Goal: Task Accomplishment & Management: Use online tool/utility

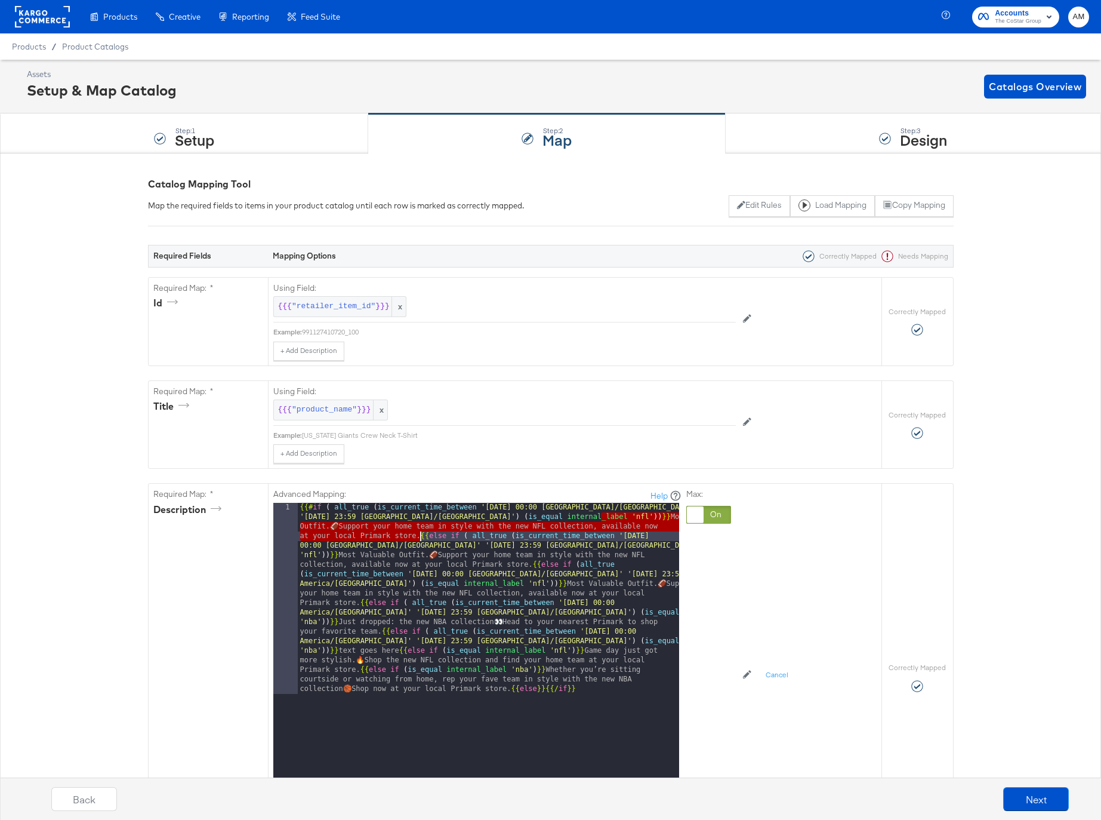
scroll to position [411, 0]
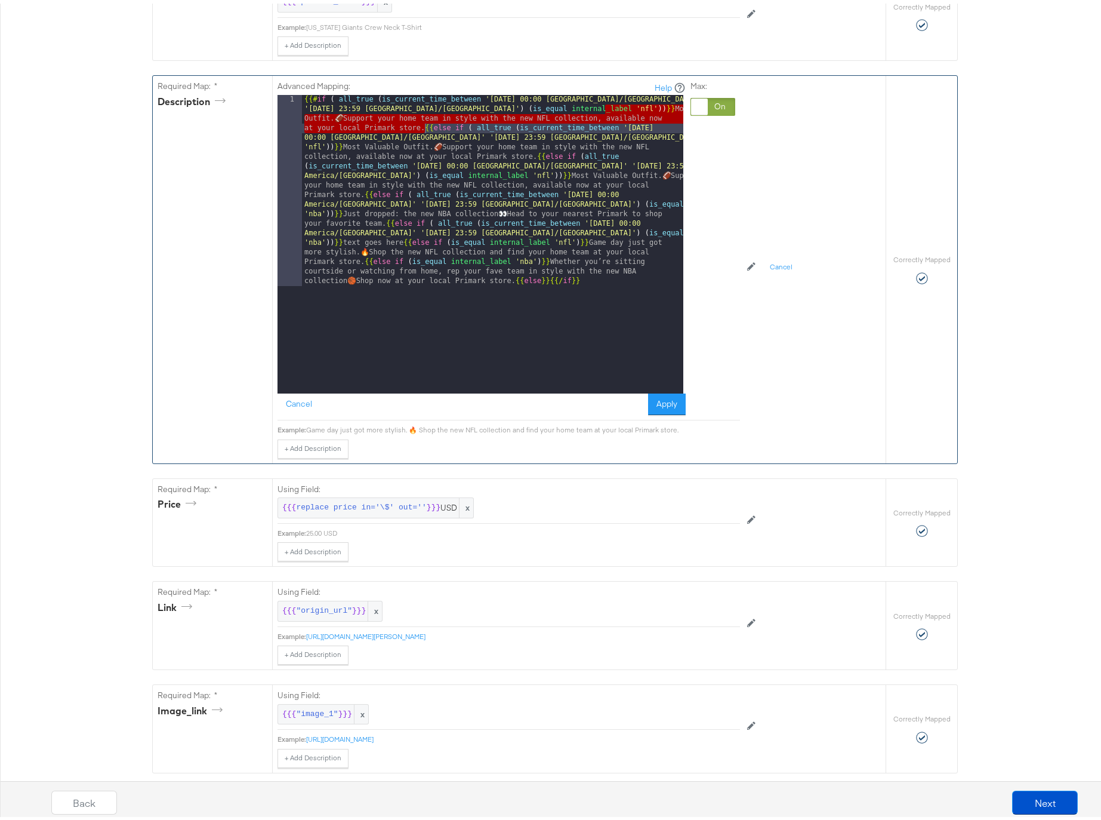
click at [701, 405] on div "Max:" at bounding box center [713, 244] width 45 height 334
click at [654, 402] on button "Apply" at bounding box center [667, 400] width 38 height 21
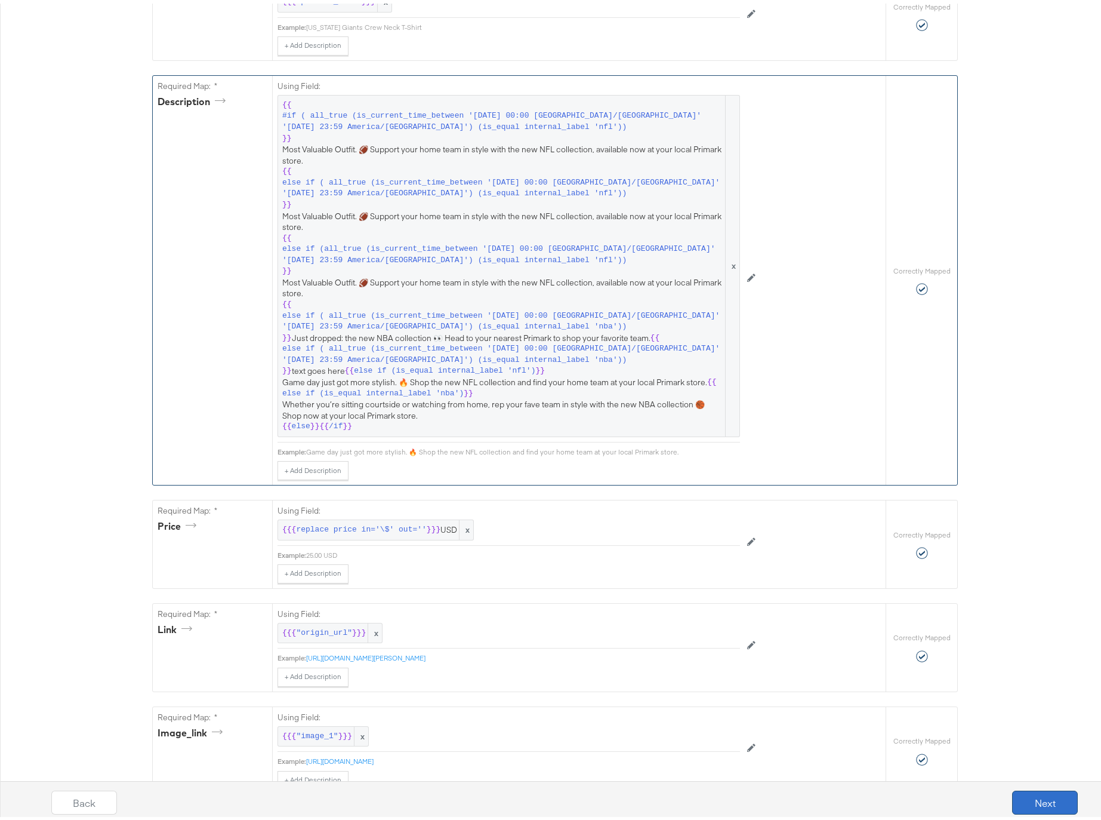
click at [1044, 797] on button "Next" at bounding box center [1045, 799] width 66 height 24
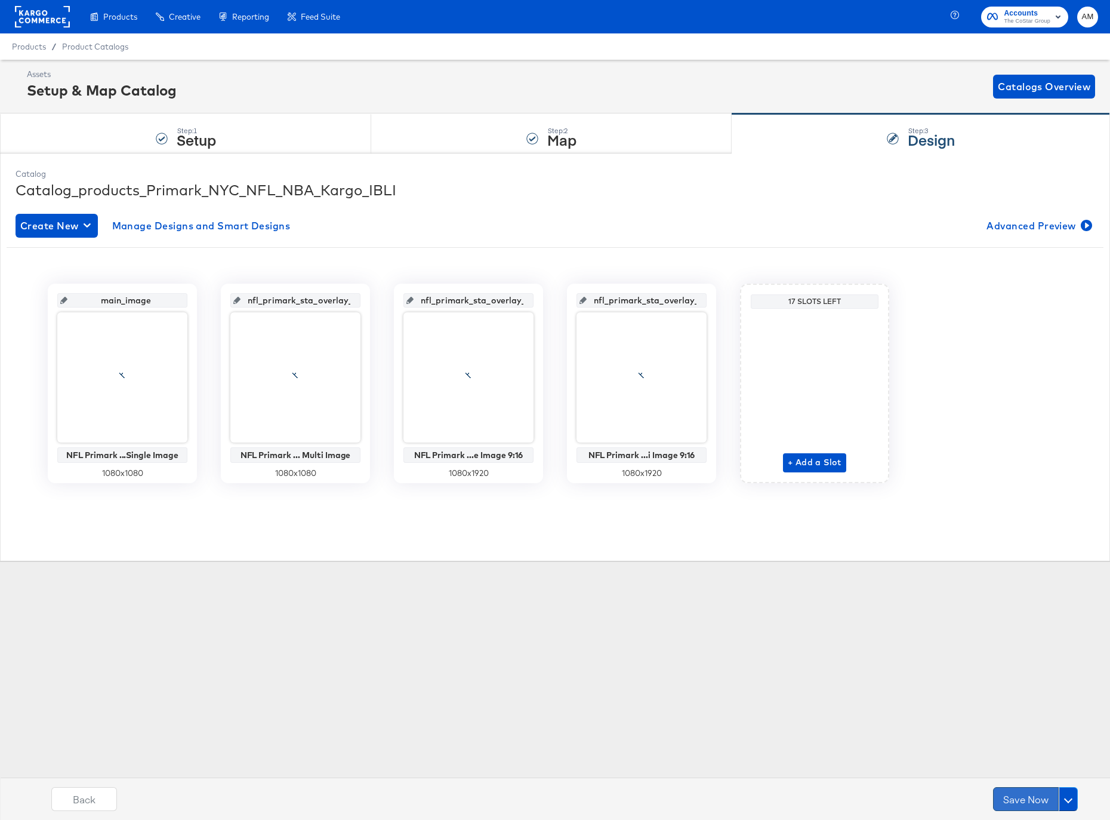
click at [1026, 796] on button "Save Now" at bounding box center [1026, 799] width 66 height 24
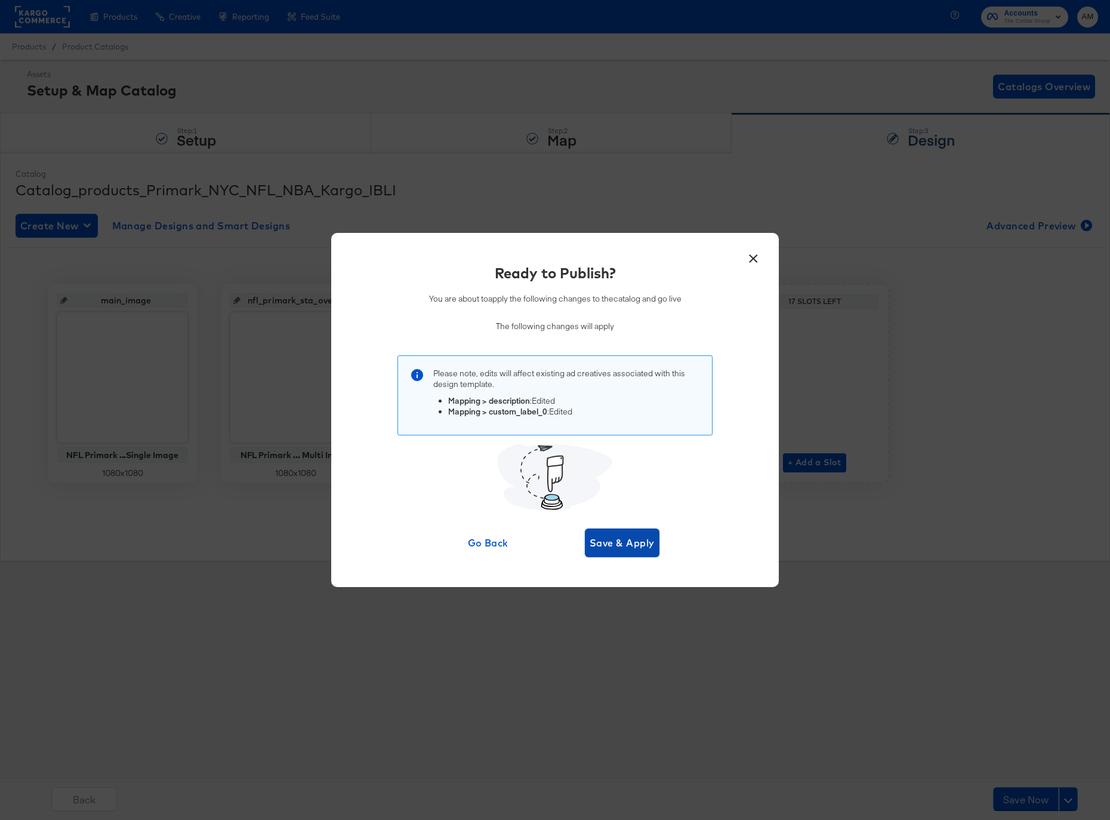
click at [605, 551] on button "Save & Apply" at bounding box center [622, 542] width 75 height 29
click at [695, 489] on div "Please note, edits will affect existing ad creatives associated with this desig…" at bounding box center [555, 432] width 363 height 155
click at [497, 545] on span "Go Back" at bounding box center [500, 542] width 41 height 17
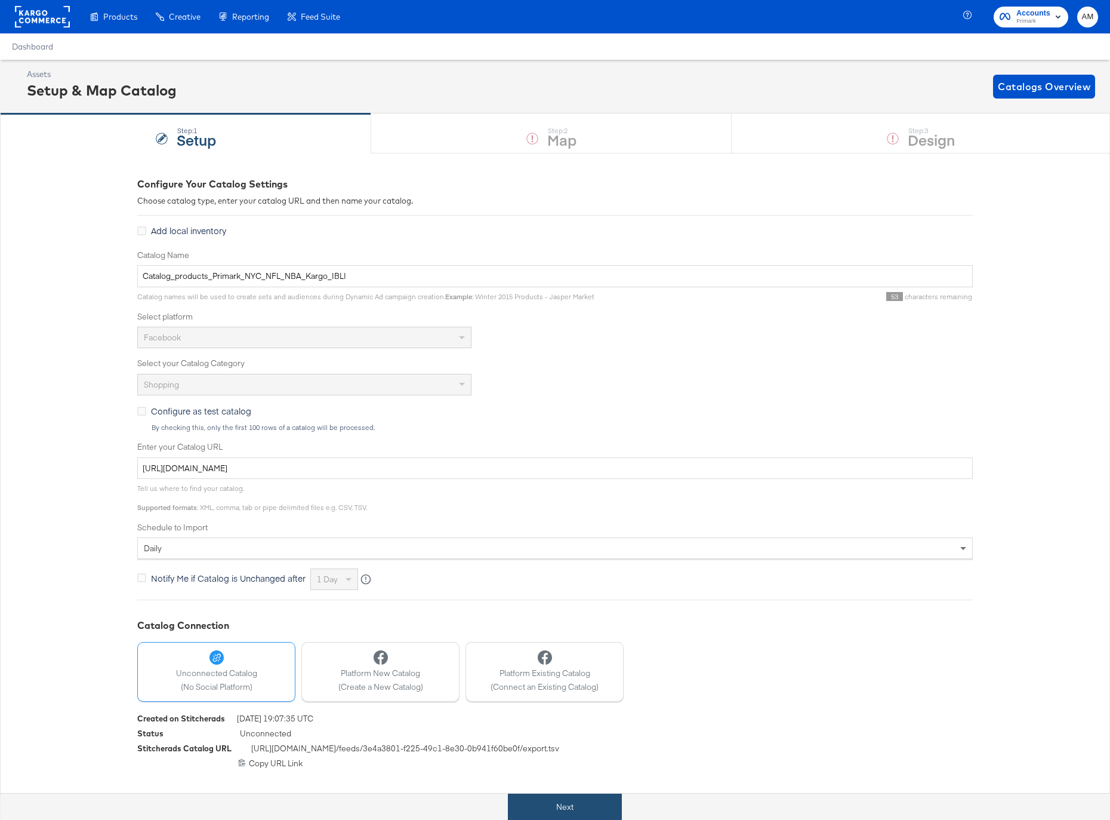
click at [574, 803] on button "Next" at bounding box center [565, 806] width 114 height 27
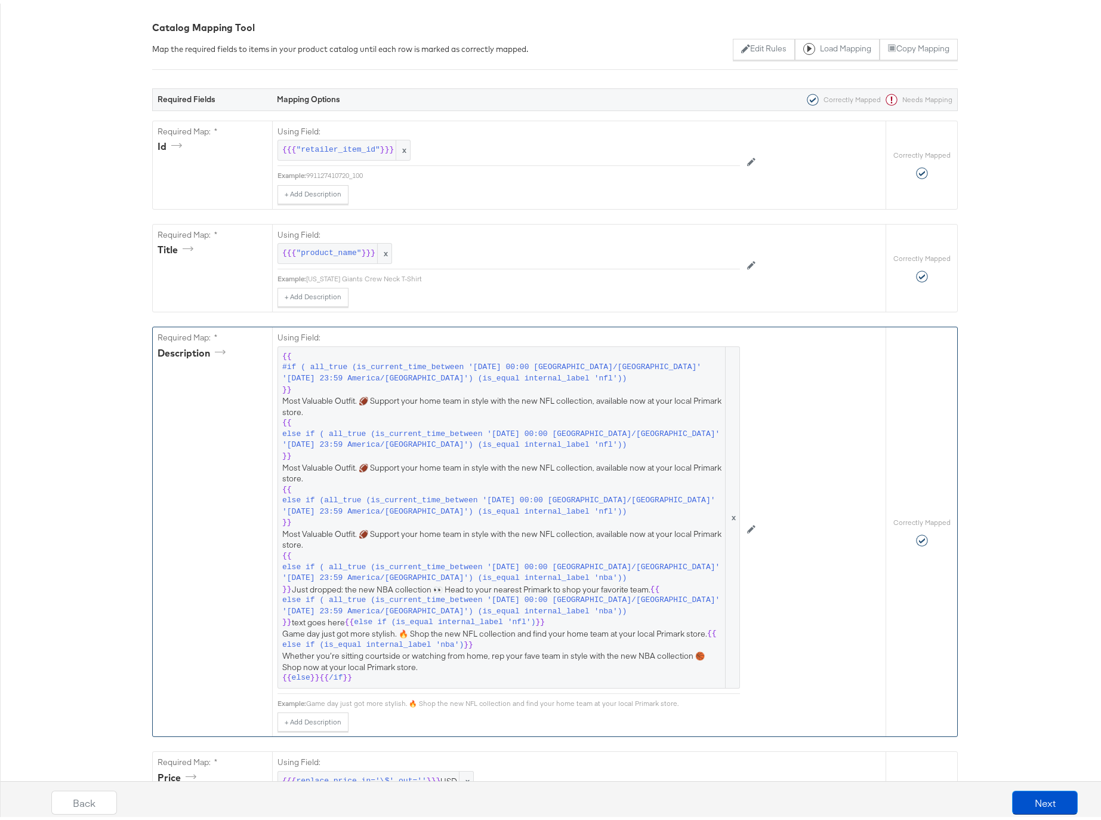
scroll to position [209, 0]
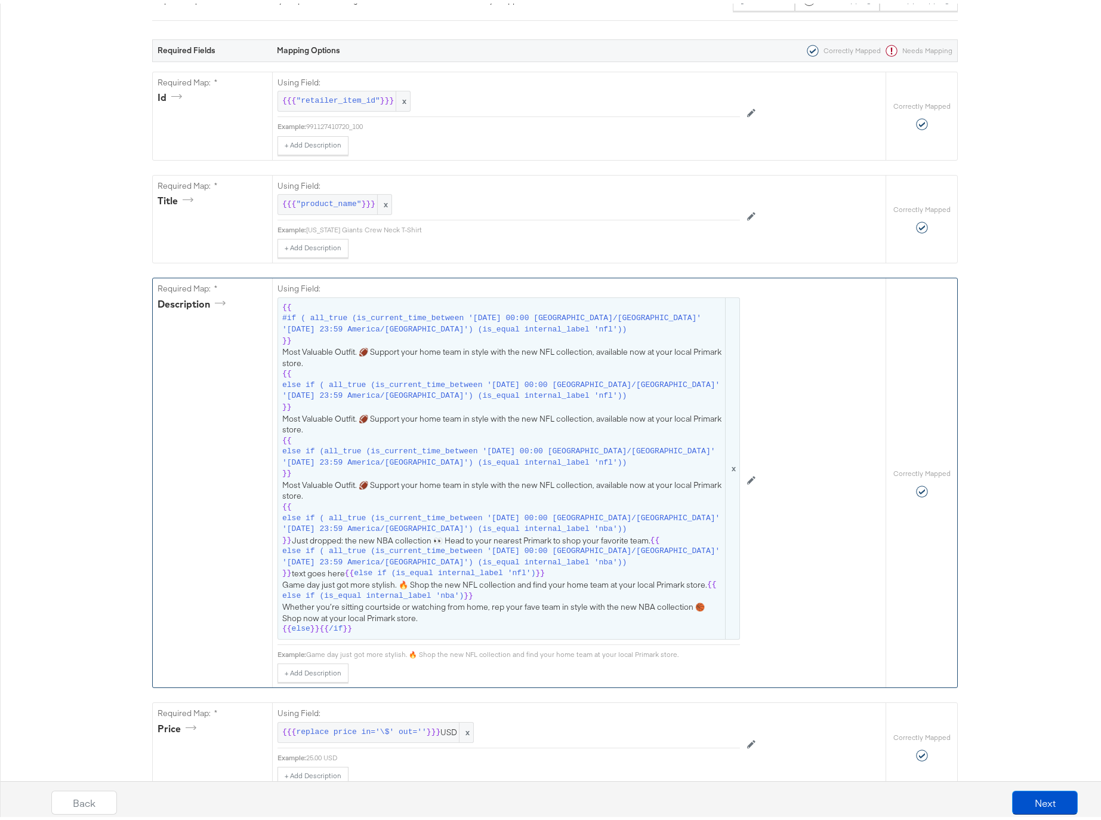
click at [501, 540] on span "{{ #if ( all_true (is_current_time_between '2025-10-10 00:00 America/Chicago' '…" at bounding box center [508, 464] width 453 height 332
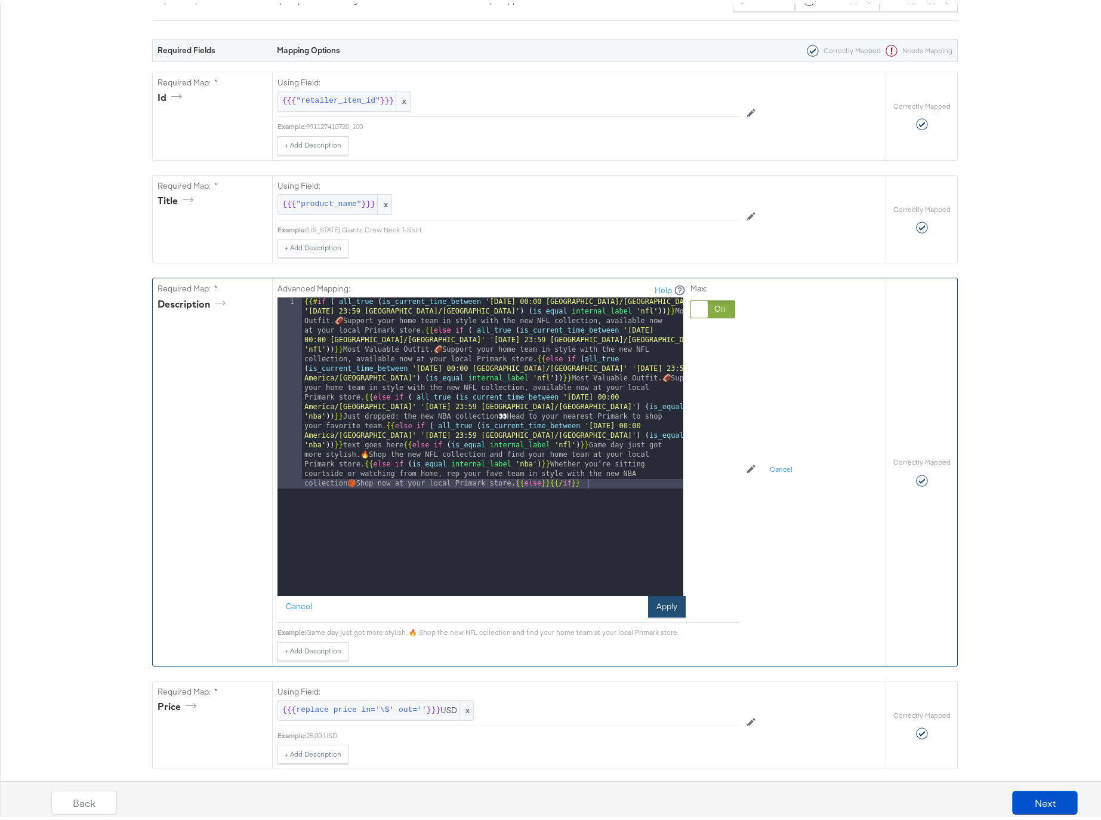
click at [661, 603] on button "Apply" at bounding box center [667, 602] width 38 height 21
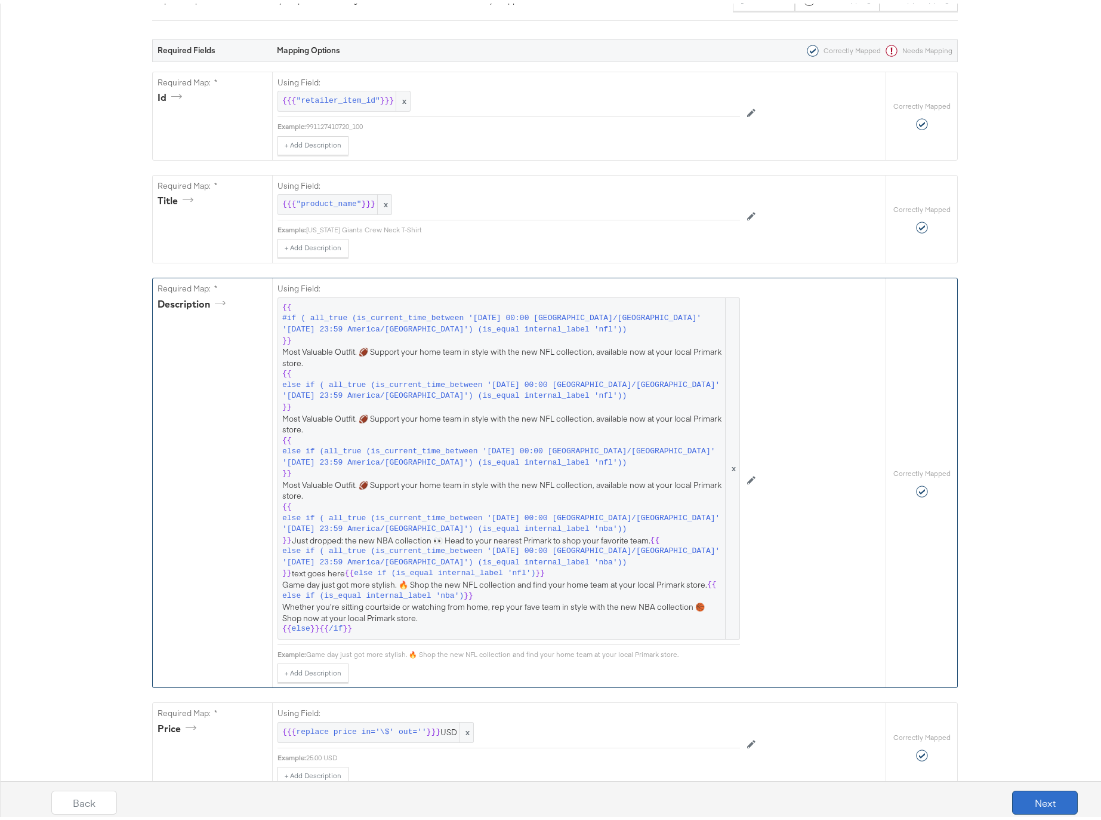
click at [1037, 797] on button "Next" at bounding box center [1045, 799] width 66 height 24
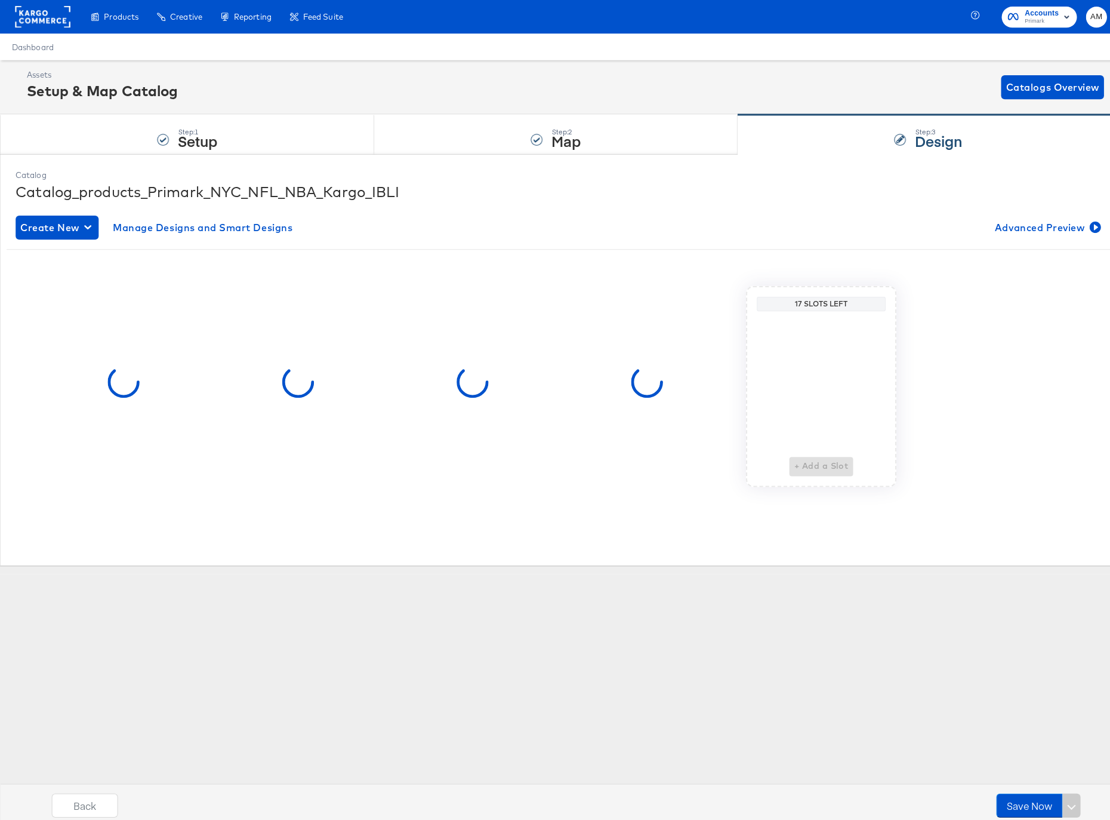
scroll to position [0, 0]
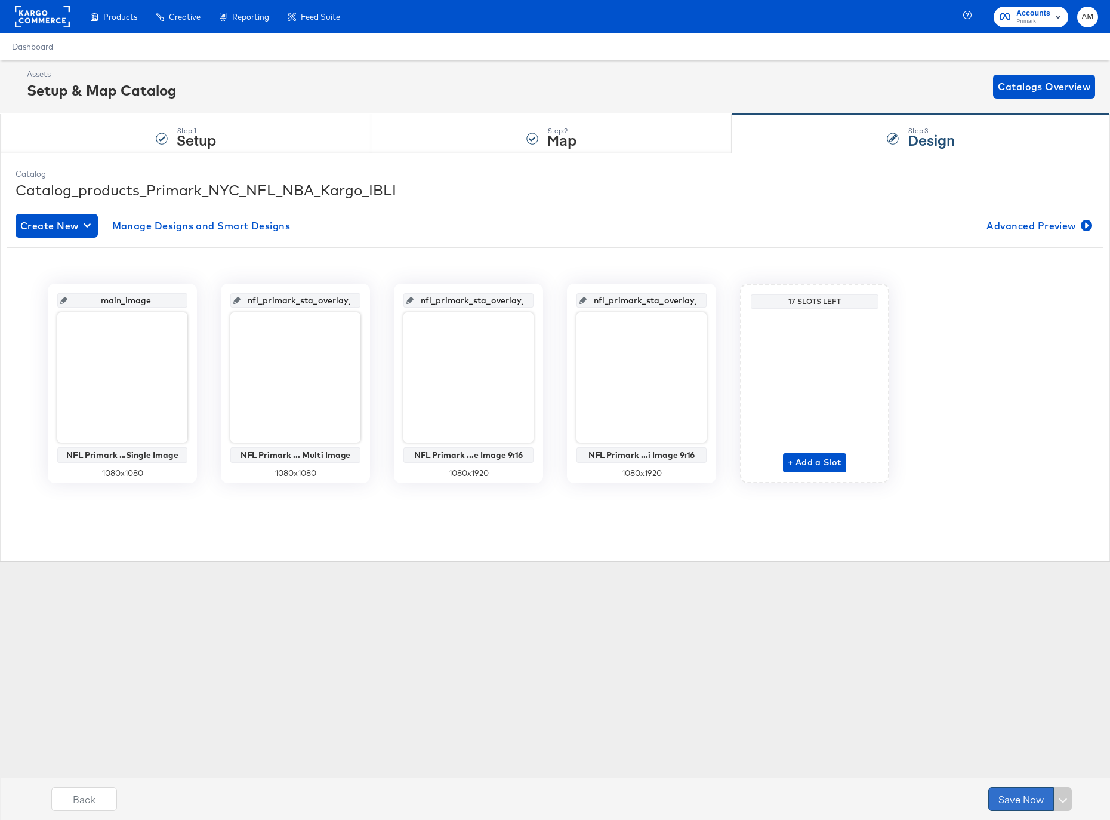
click at [1022, 795] on button "Save Now" at bounding box center [1022, 799] width 66 height 24
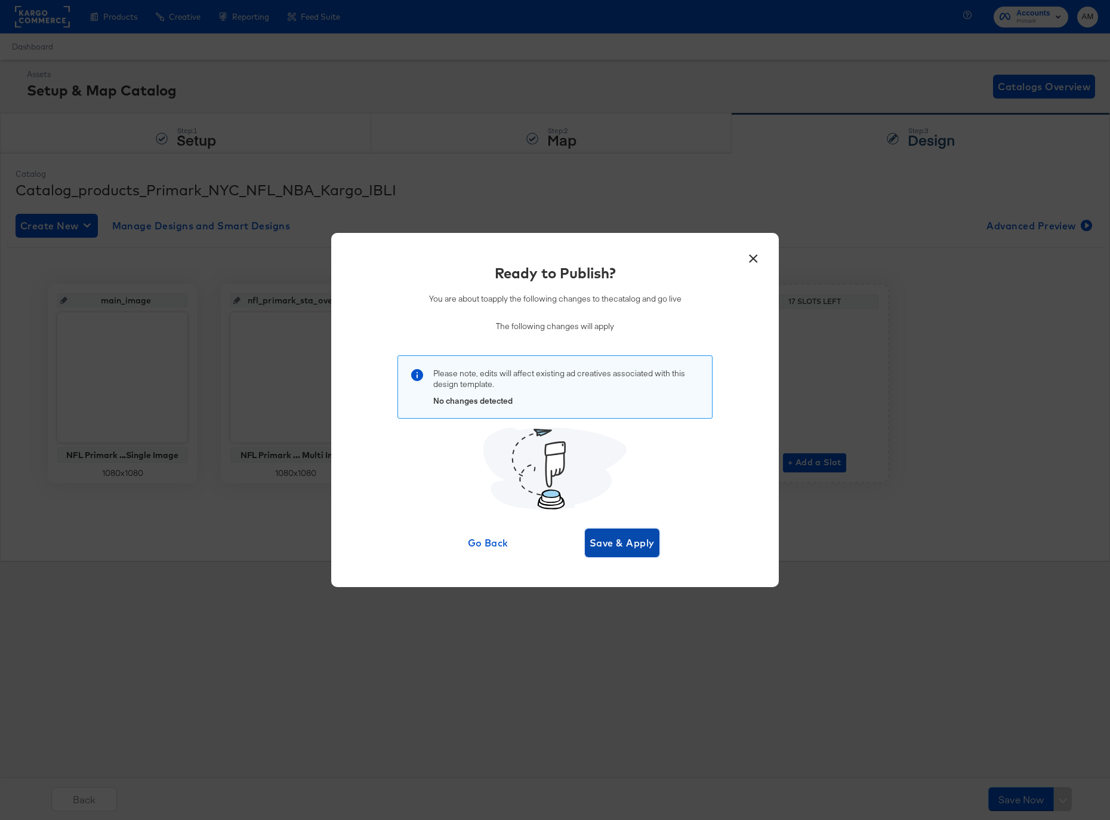
click at [609, 544] on span "Save & Apply" at bounding box center [622, 542] width 65 height 17
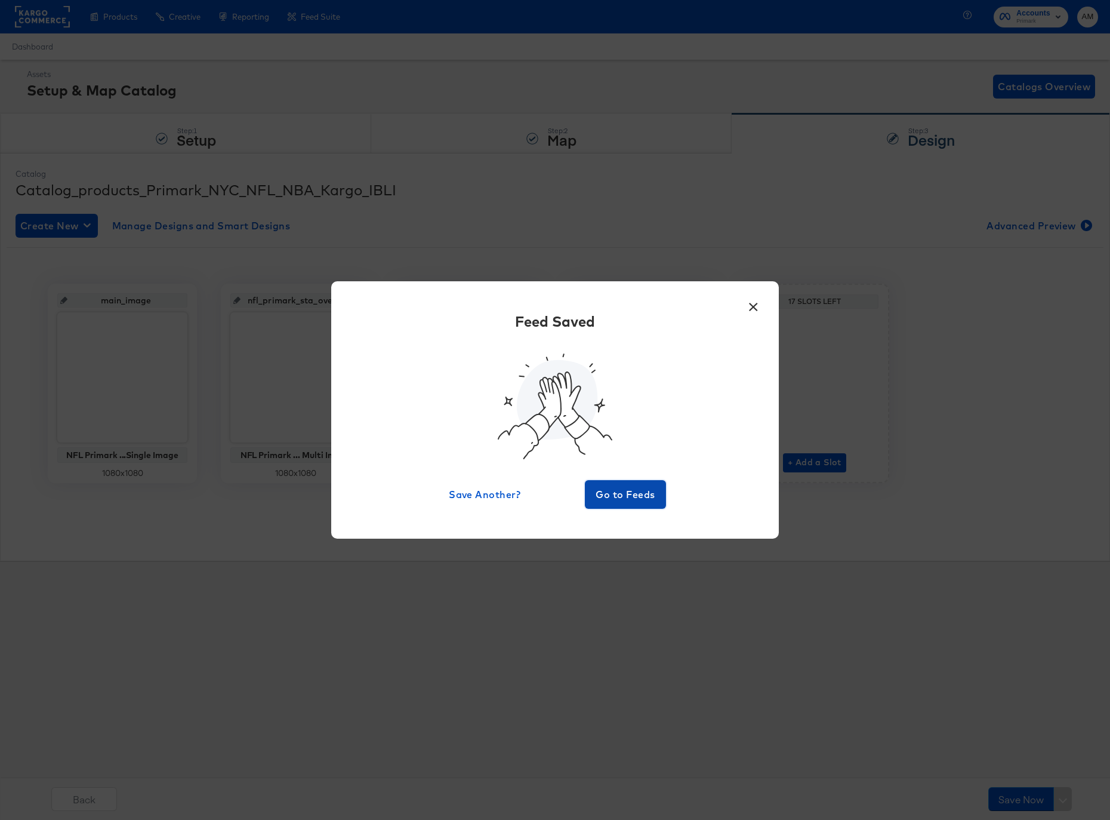
click at [618, 501] on span "Go to Feeds" at bounding box center [626, 494] width 72 height 17
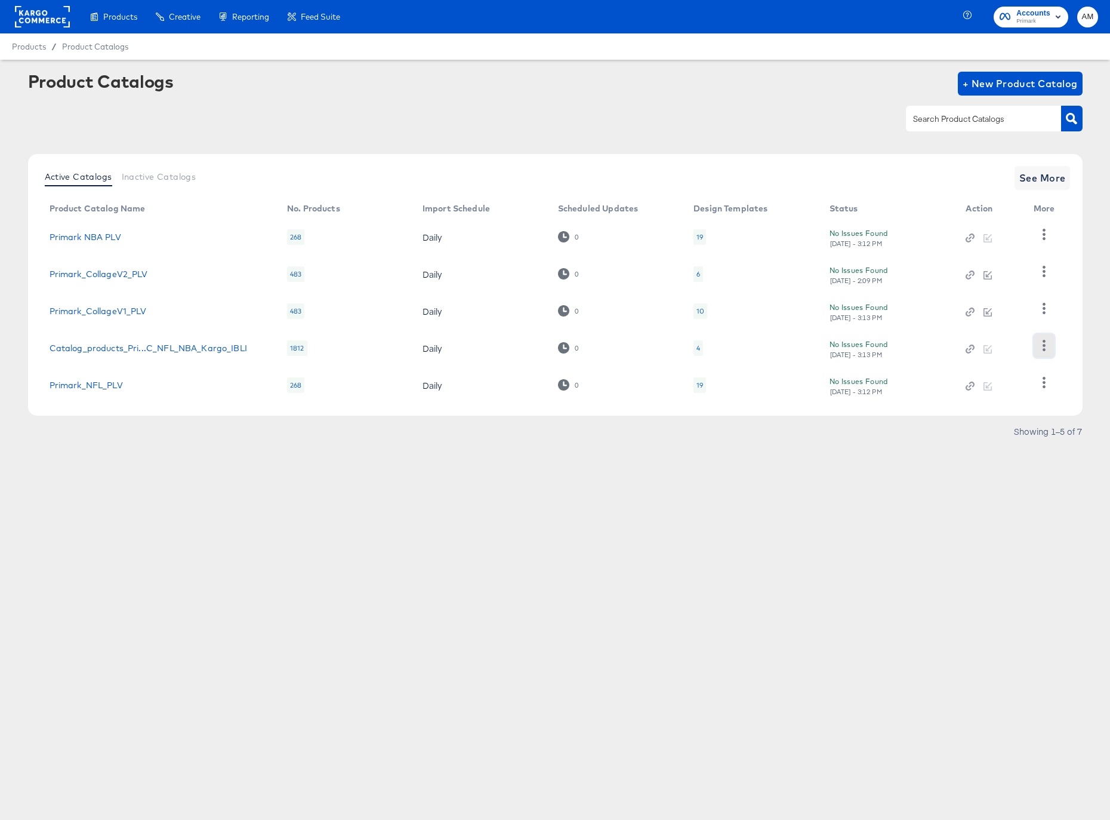
click at [1043, 347] on icon "button" at bounding box center [1044, 345] width 11 height 11
click at [806, 447] on article "Product Catalogs + New Product Catalog Active Catalogs Inactive Catalogs See Mo…" at bounding box center [555, 271] width 1110 height 423
click at [1047, 349] on icon "button" at bounding box center [1044, 345] width 11 height 11
click at [995, 290] on div "HUD Checks (Internal)" at bounding box center [994, 285] width 119 height 19
click at [1024, 10] on span "Accounts" at bounding box center [1034, 13] width 34 height 13
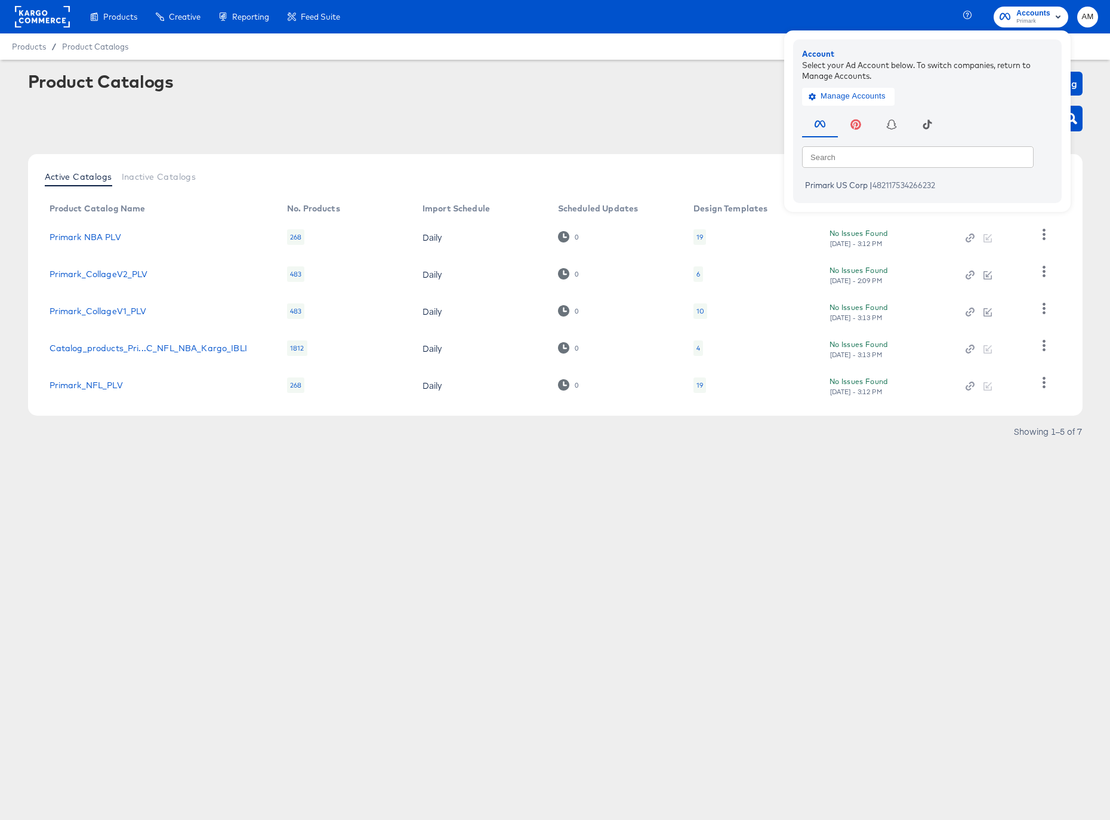
click at [19, 11] on rect at bounding box center [42, 16] width 55 height 21
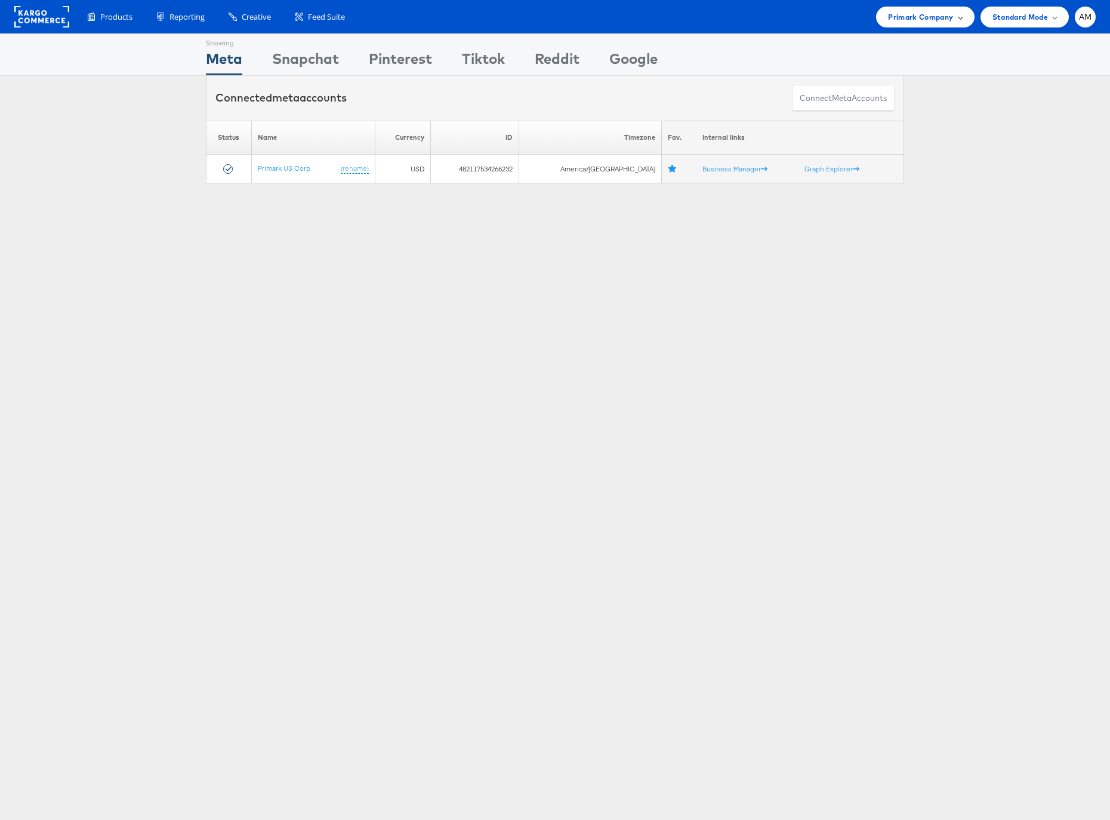
click at [882, 16] on div "Primark Company" at bounding box center [925, 17] width 98 height 21
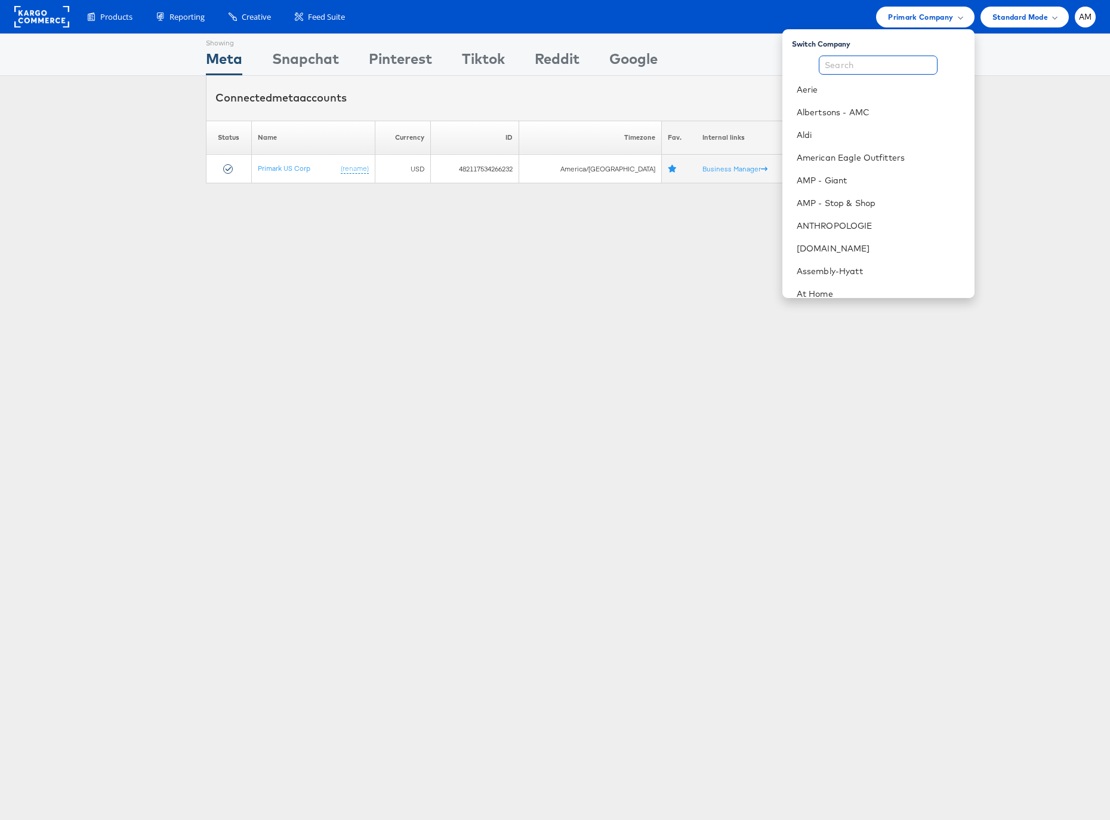
click at [878, 57] on input "text" at bounding box center [878, 65] width 119 height 19
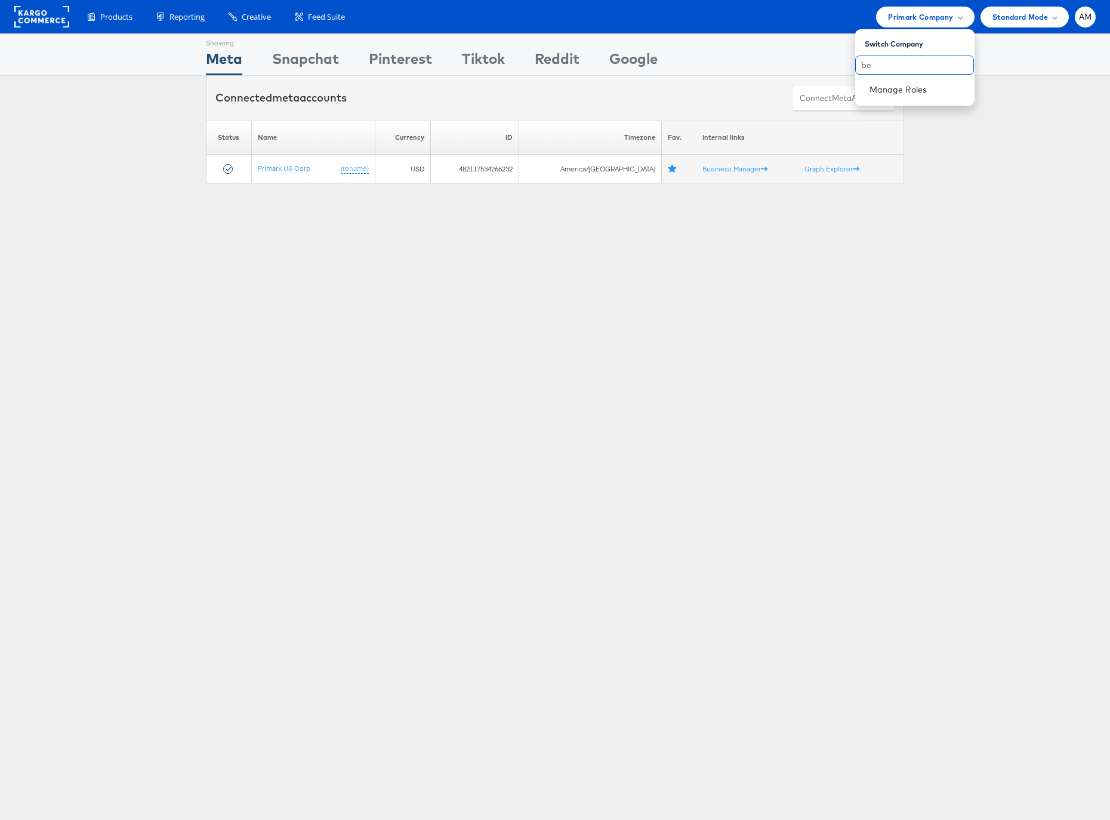
type input "b"
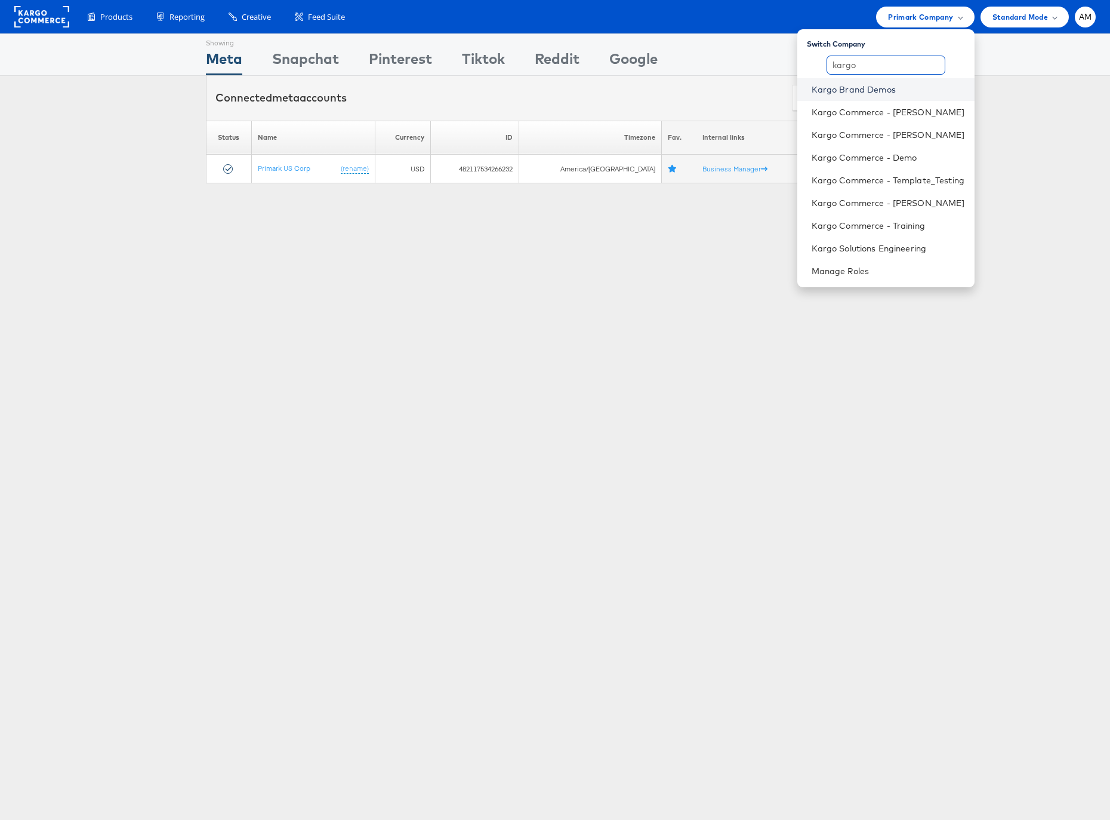
type input "kargo"
click at [843, 88] on link "Kargo Brand Demos" at bounding box center [888, 90] width 153 height 12
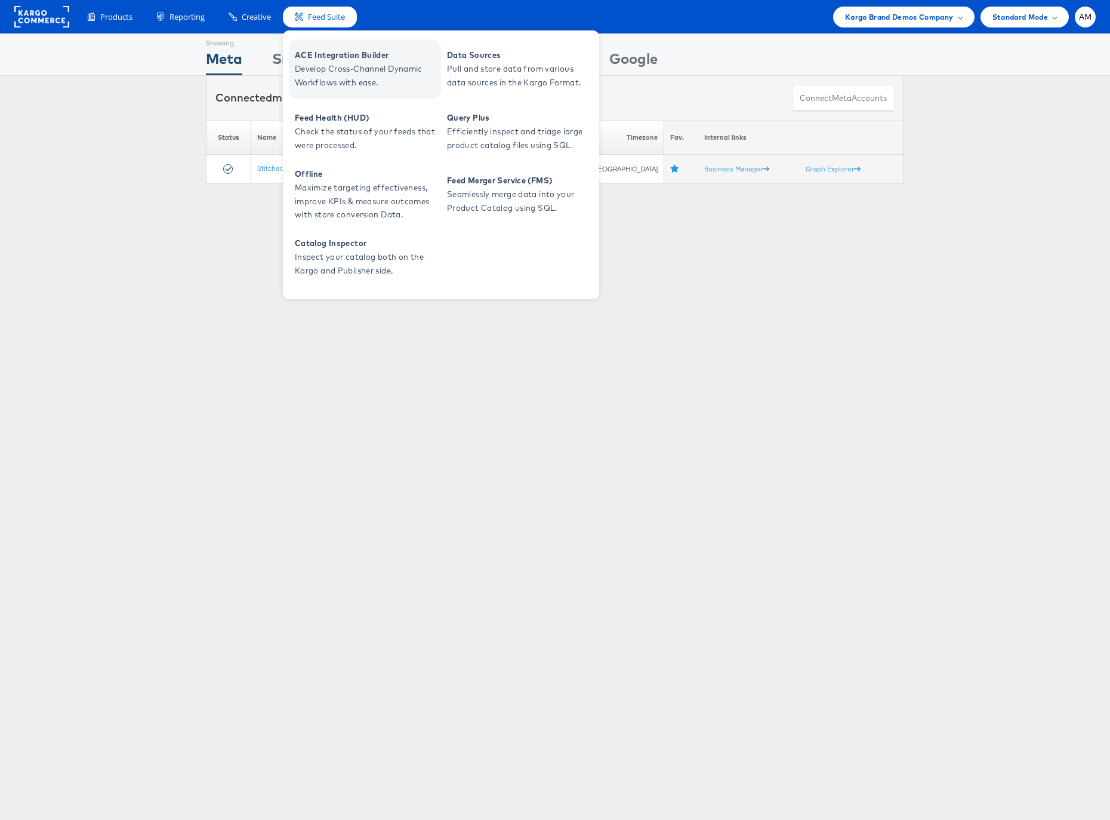
click at [344, 60] on span "ACE Integration Builder" at bounding box center [366, 55] width 143 height 14
